Goal: Complete application form

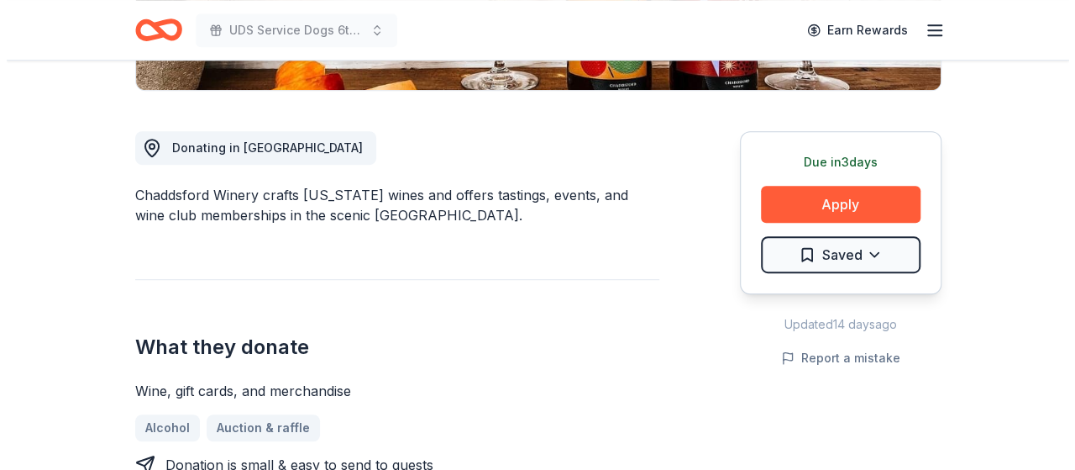
scroll to position [420, 0]
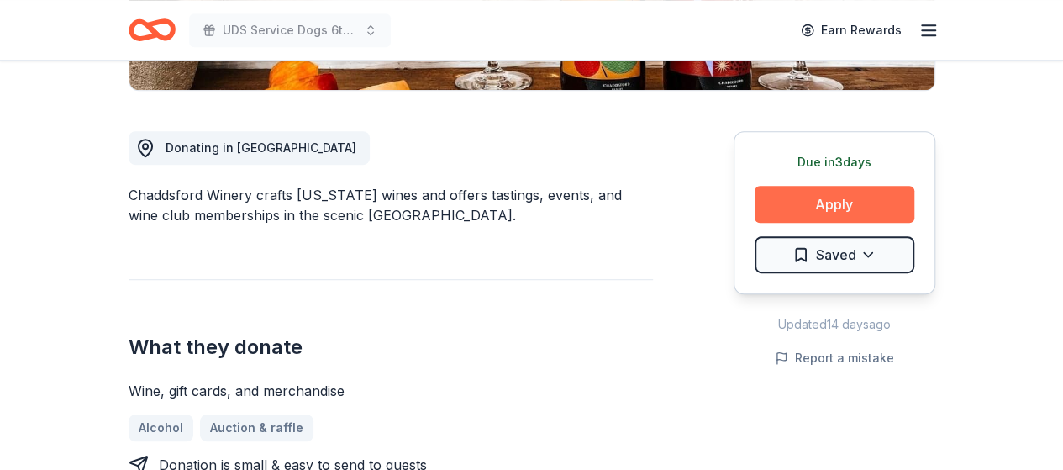
click at [800, 202] on button "Apply" at bounding box center [834, 204] width 160 height 37
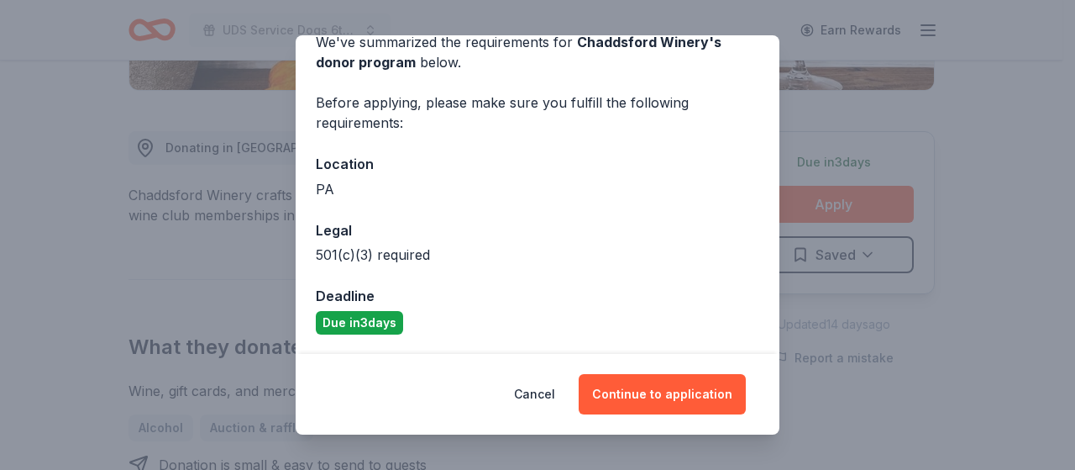
scroll to position [0, 0]
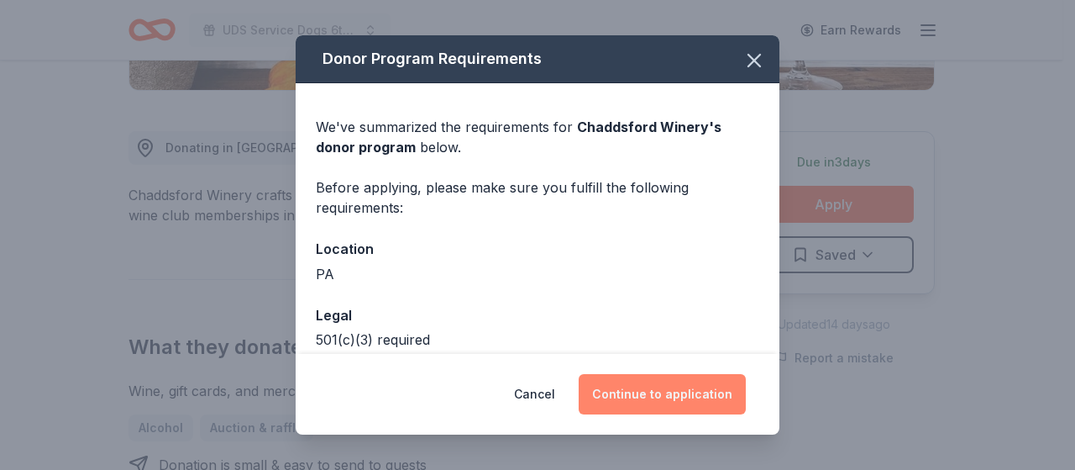
click at [632, 389] on button "Continue to application" at bounding box center [662, 394] width 167 height 40
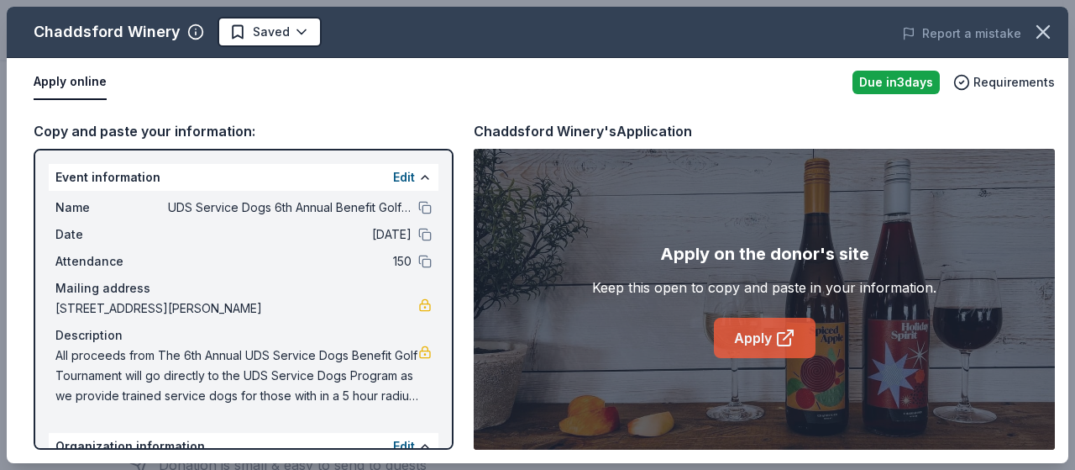
click at [753, 345] on link "Apply" at bounding box center [765, 338] width 102 height 40
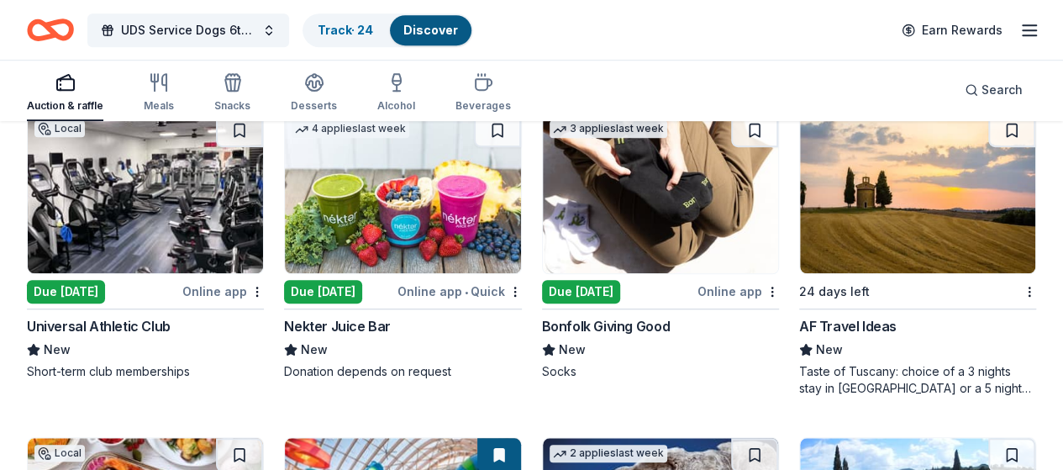
scroll to position [3780, 0]
